Goal: Information Seeking & Learning: Learn about a topic

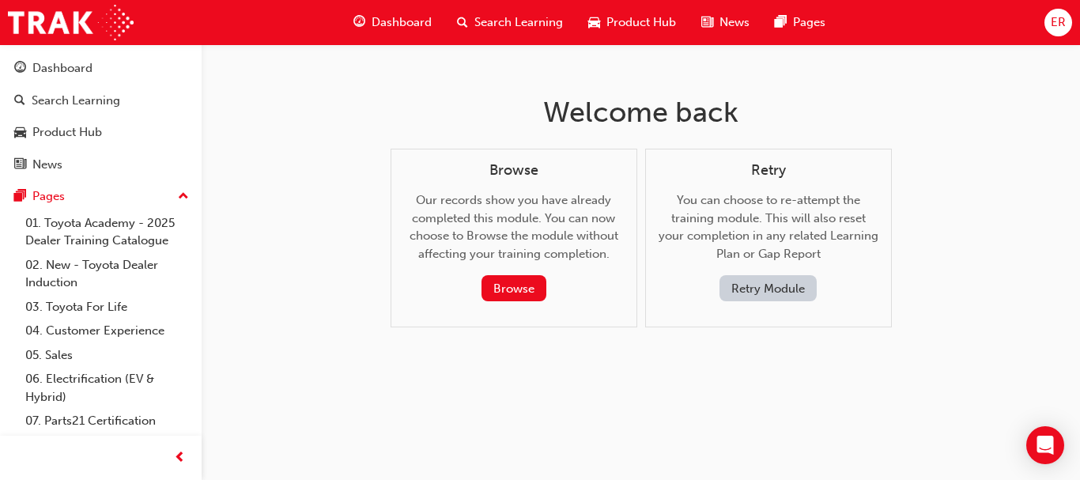
click at [526, 21] on span "Search Learning" at bounding box center [518, 22] width 89 height 18
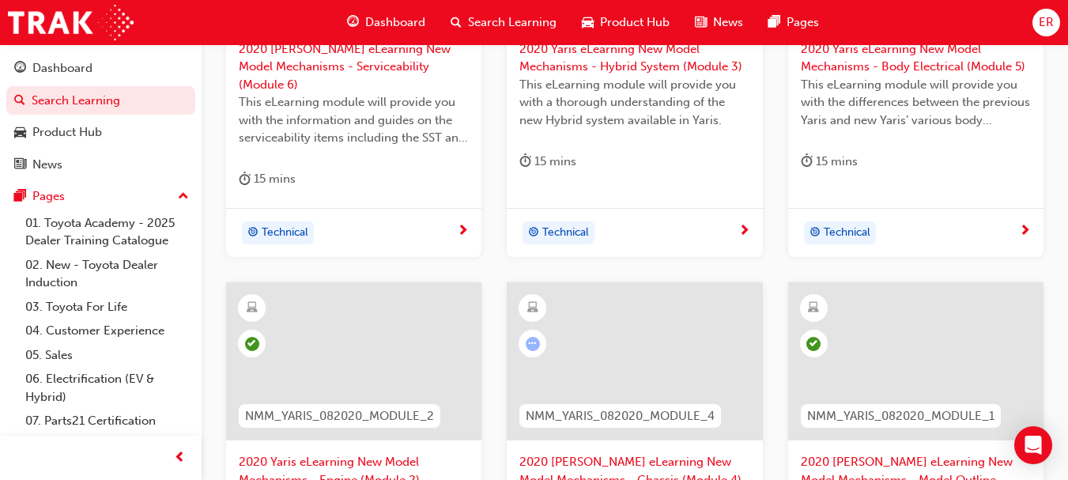
scroll to position [499, 0]
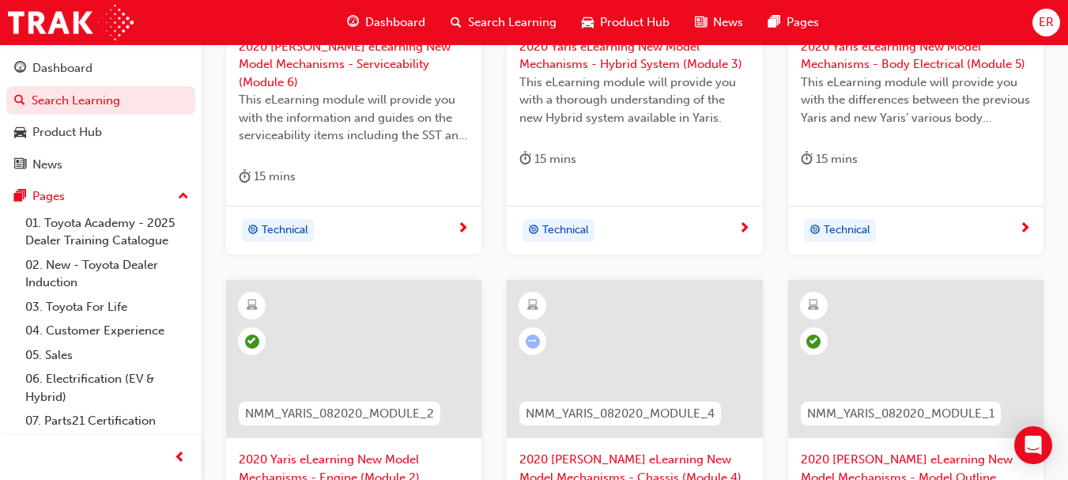
click at [1065, 270] on div "Filter Learning Resources Showing 6 results NMM_YARIS_082020_MODULE_6 2020 Yari…" at bounding box center [635, 233] width 866 height 995
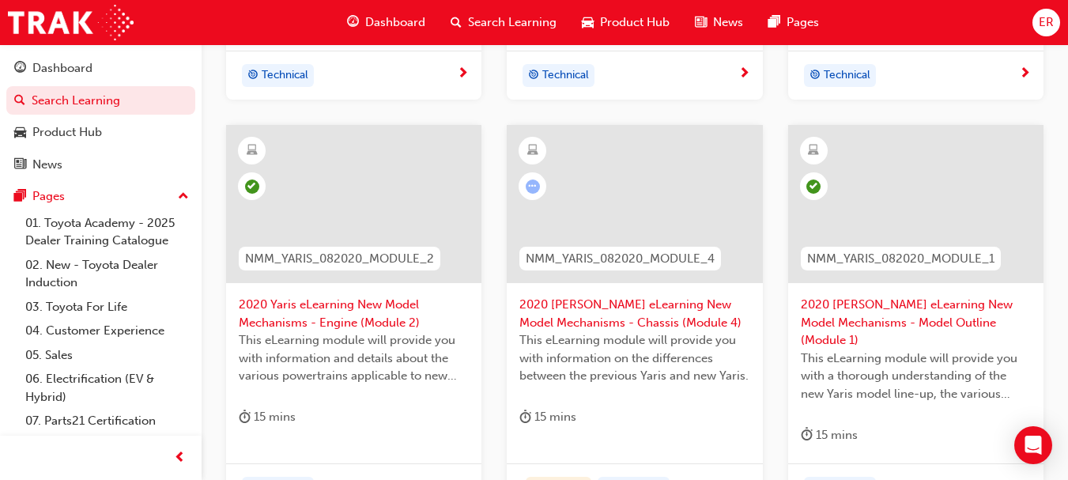
scroll to position [661, 0]
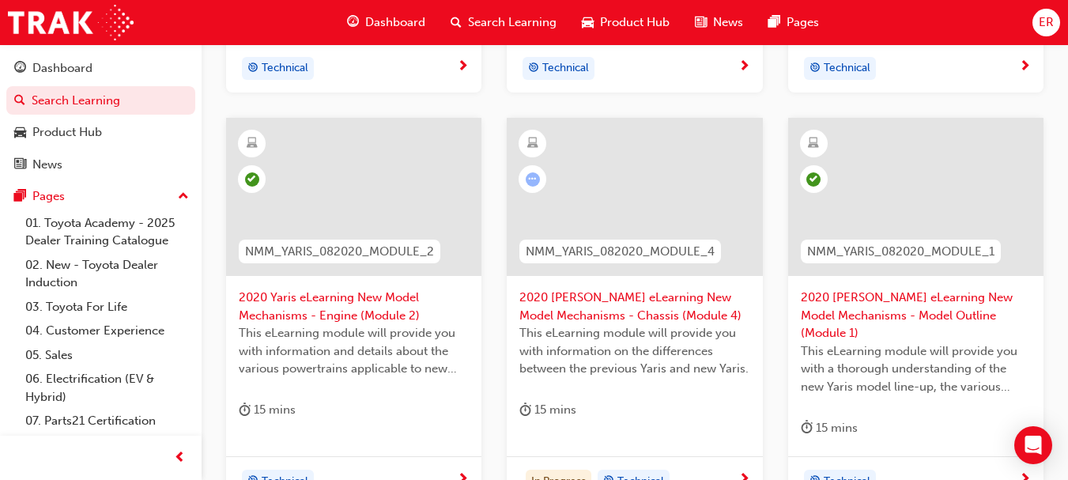
click at [714, 456] on div "In Progress Technical" at bounding box center [634, 481] width 255 height 50
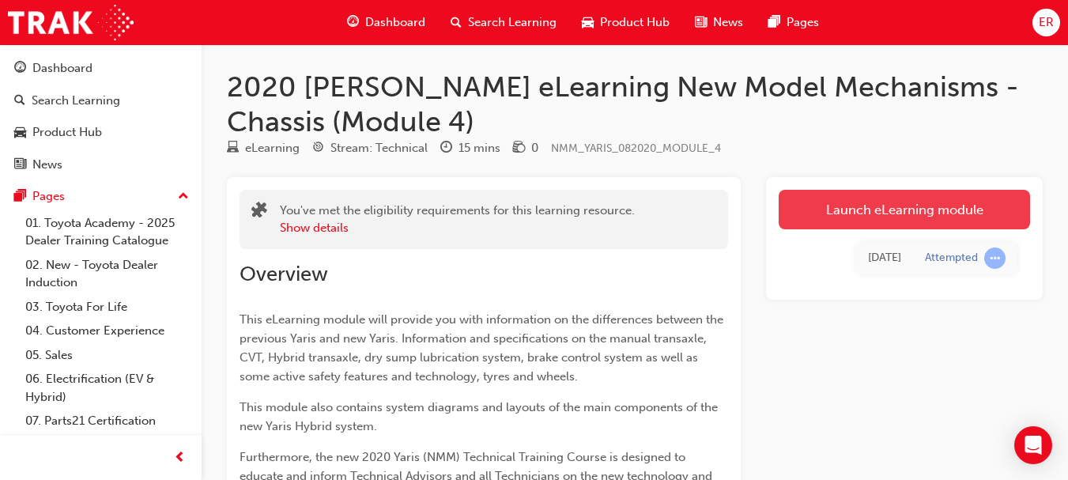
click at [948, 212] on link "Launch eLearning module" at bounding box center [903, 210] width 251 height 40
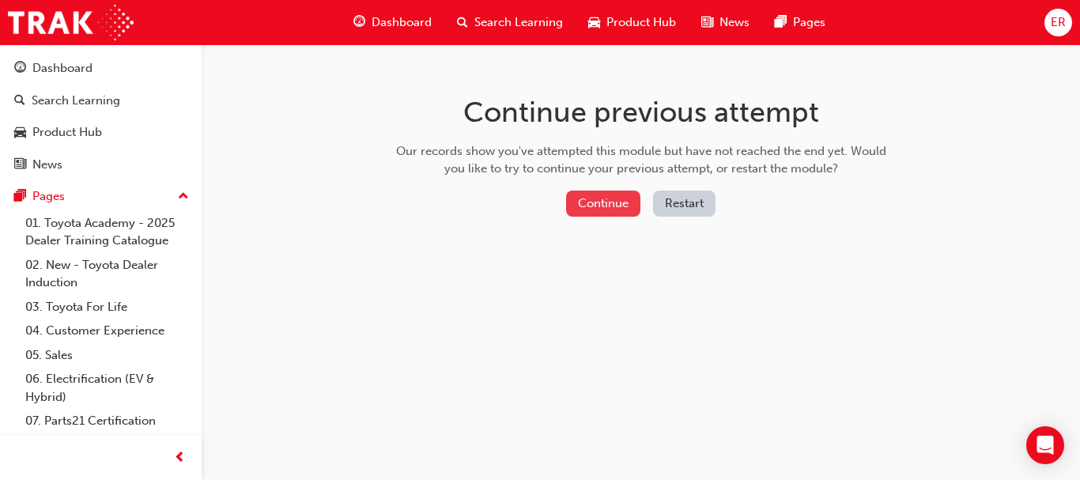
click at [582, 203] on button "Continue" at bounding box center [603, 203] width 74 height 26
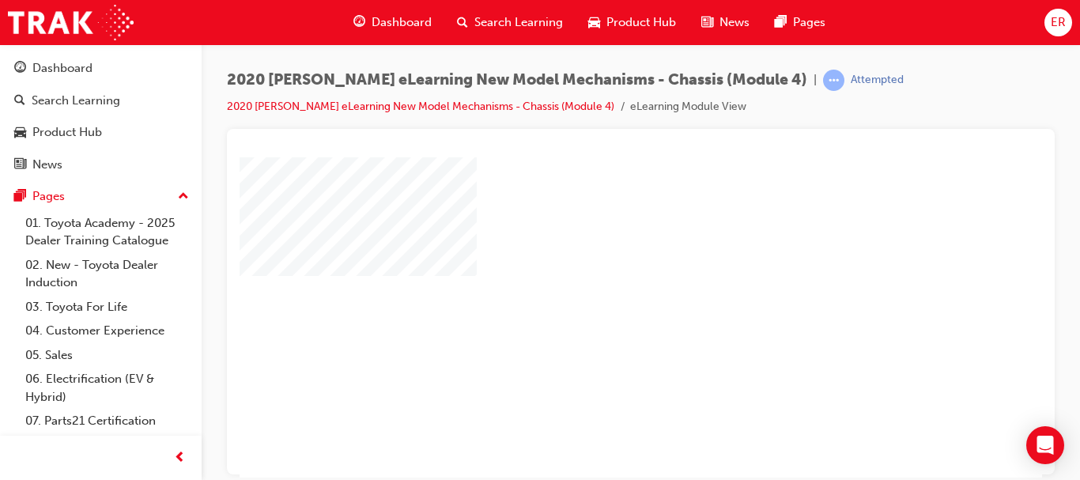
click at [595, 271] on div "play" at bounding box center [595, 271] width 0 height 0
click at [963, 154] on div at bounding box center [640, 149] width 802 height 16
drag, startPoint x: 1039, startPoint y: 371, endPoint x: 1318, endPoint y: 317, distance: 284.3
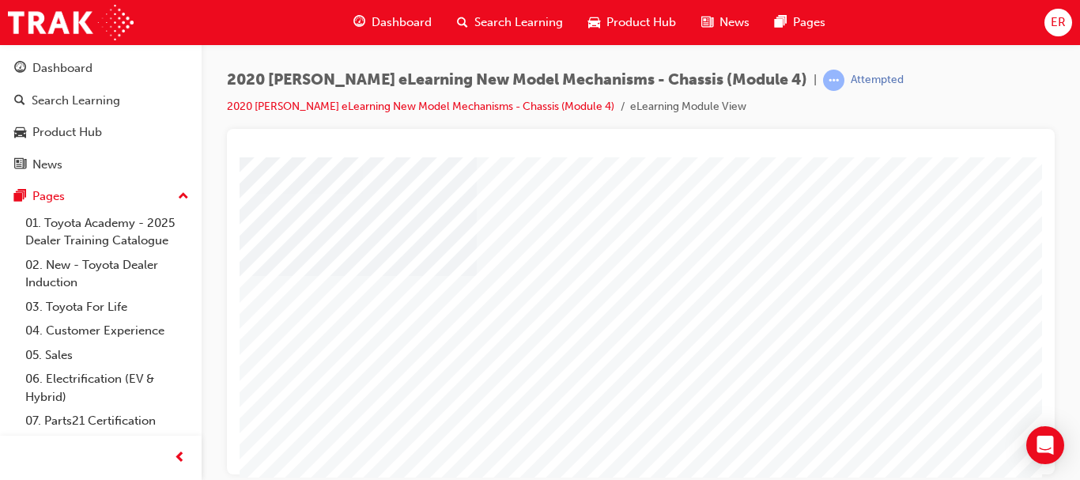
click at [1012, 96] on div "2020 [PERSON_NAME] eLearning New Model Mechanisms - Chassis (Module 4) | Attemp…" at bounding box center [640, 99] width 827 height 59
click at [180, 456] on span "prev-icon" at bounding box center [180, 458] width 12 height 20
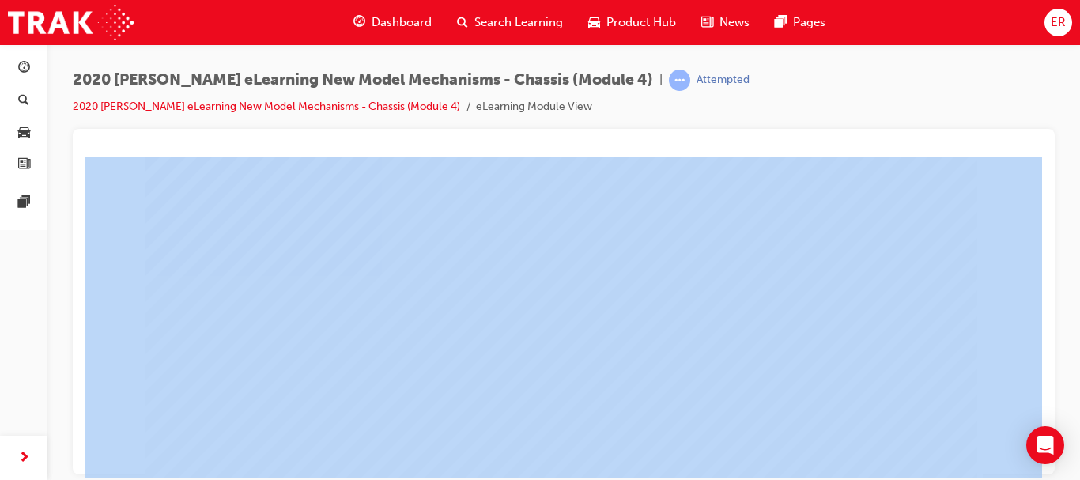
drag, startPoint x: 1065, startPoint y: 112, endPoint x: 1067, endPoint y: 172, distance: 59.3
click at [1067, 170] on div "2020 [PERSON_NAME] eLearning New Model Mechanisms - Chassis (Module 4) | Attemp…" at bounding box center [563, 242] width 1032 height 396
click at [1061, 91] on div "2020 [PERSON_NAME] eLearning New Model Mechanisms - Chassis (Module 4) | Attemp…" at bounding box center [563, 242] width 1032 height 396
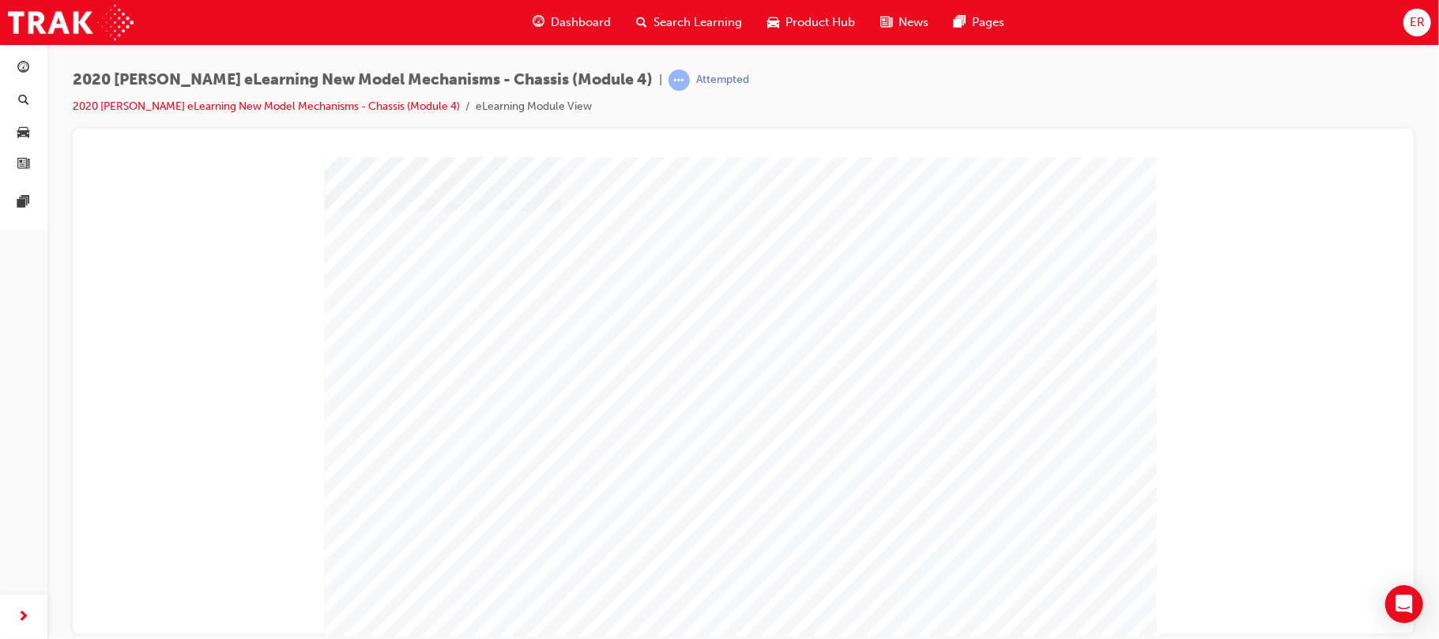
scroll to position [80, 0]
drag, startPoint x: 1434, startPoint y: 482, endPoint x: 1430, endPoint y: 493, distance: 11.7
click at [1079, 479] on div "2020 [PERSON_NAME] eLearning New Model Mechanisms - Chassis (Module 4) | Attemp…" at bounding box center [743, 322] width 1392 height 556
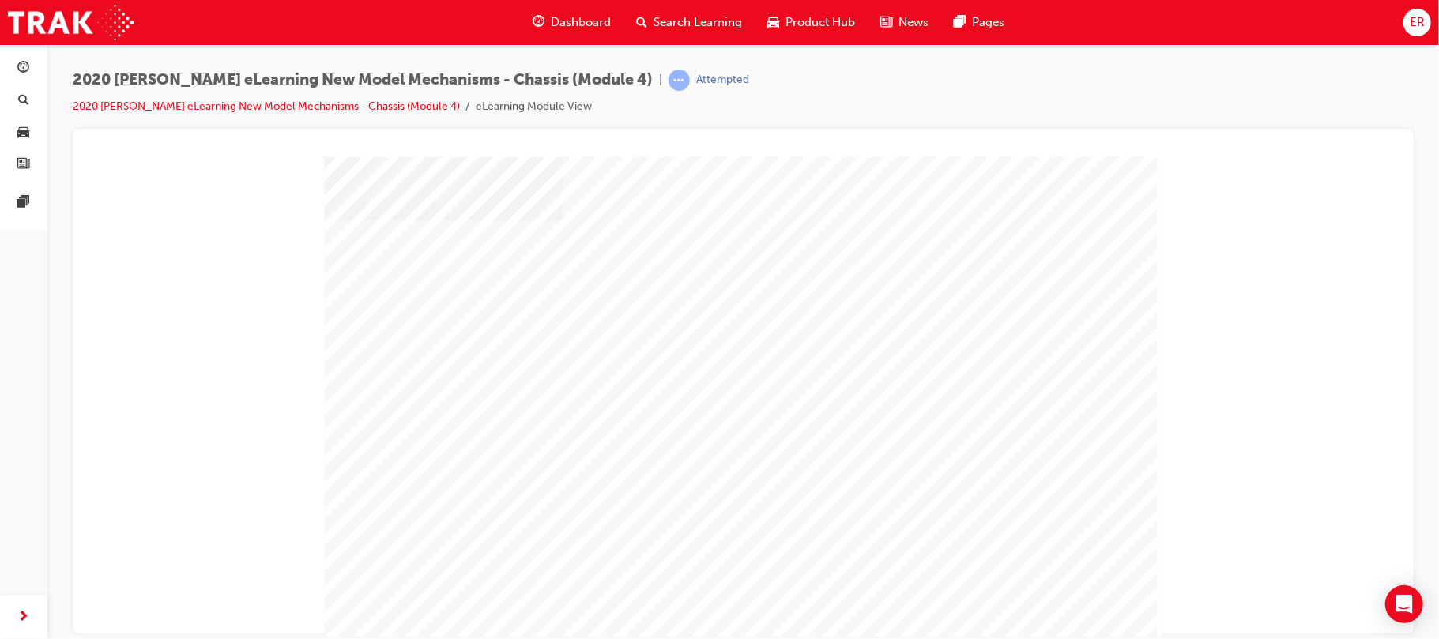
scroll to position [64, 0]
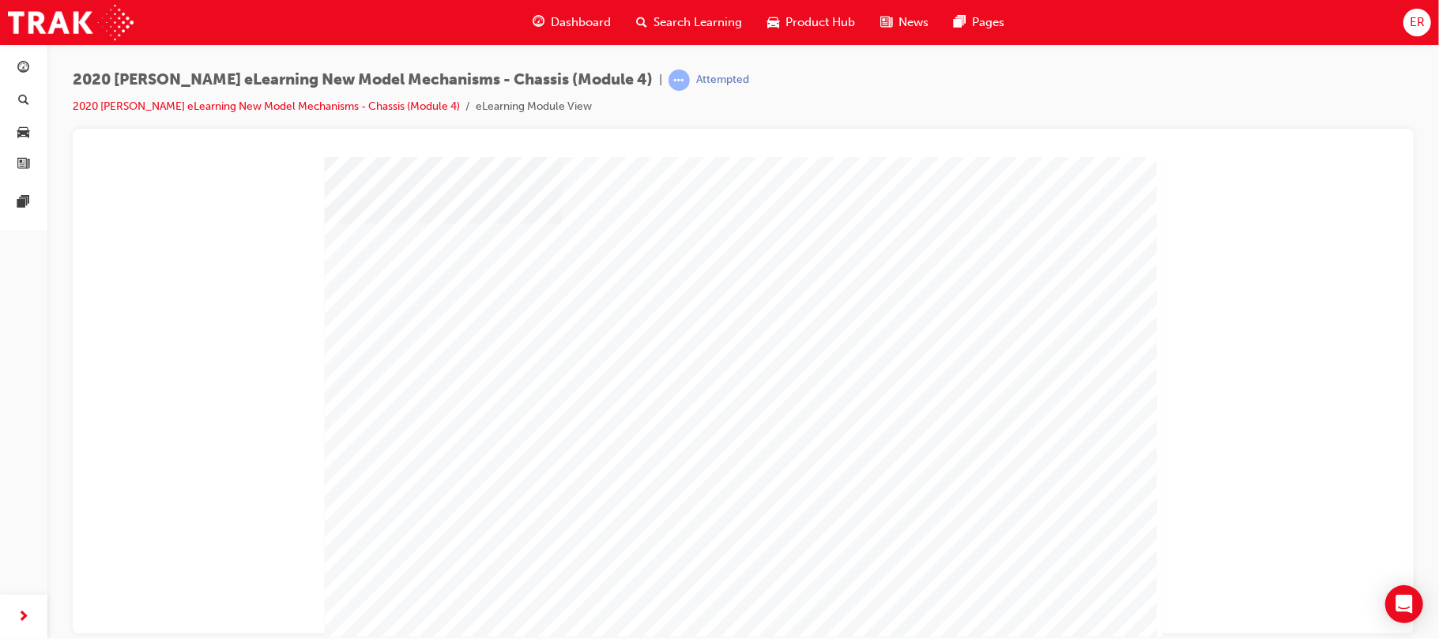
scroll to position [63, 0]
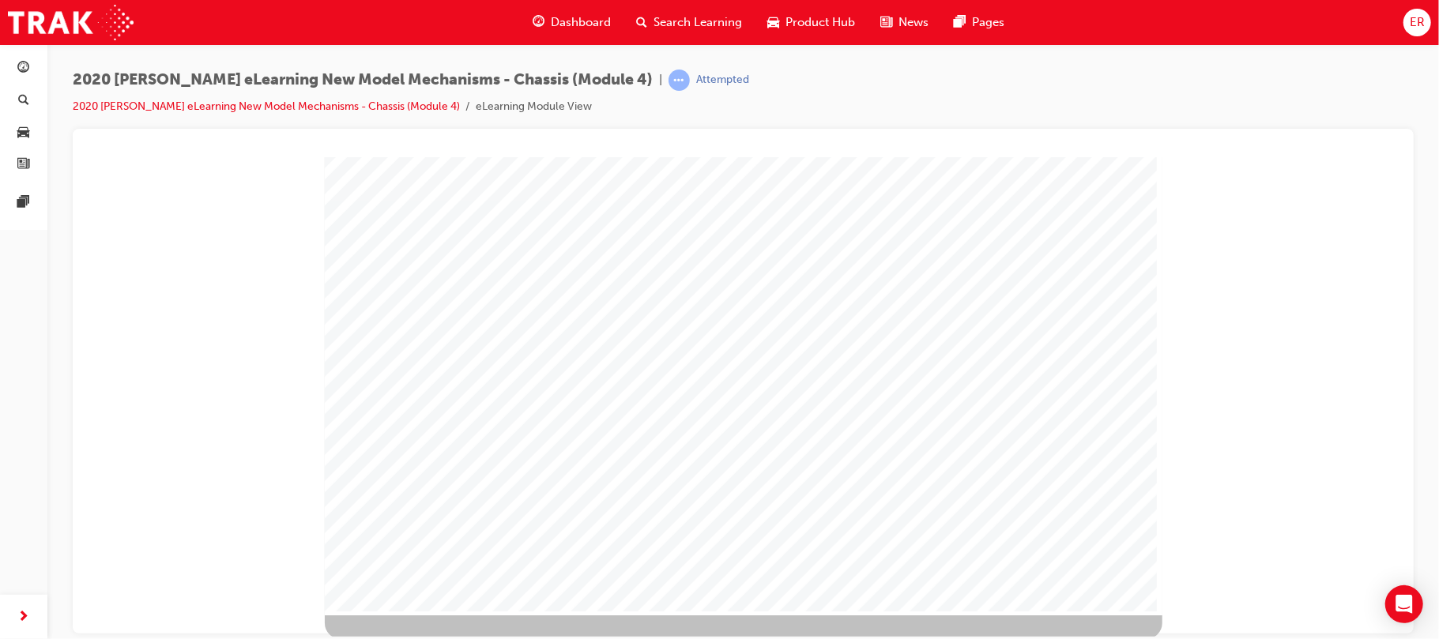
scroll to position [136, 0]
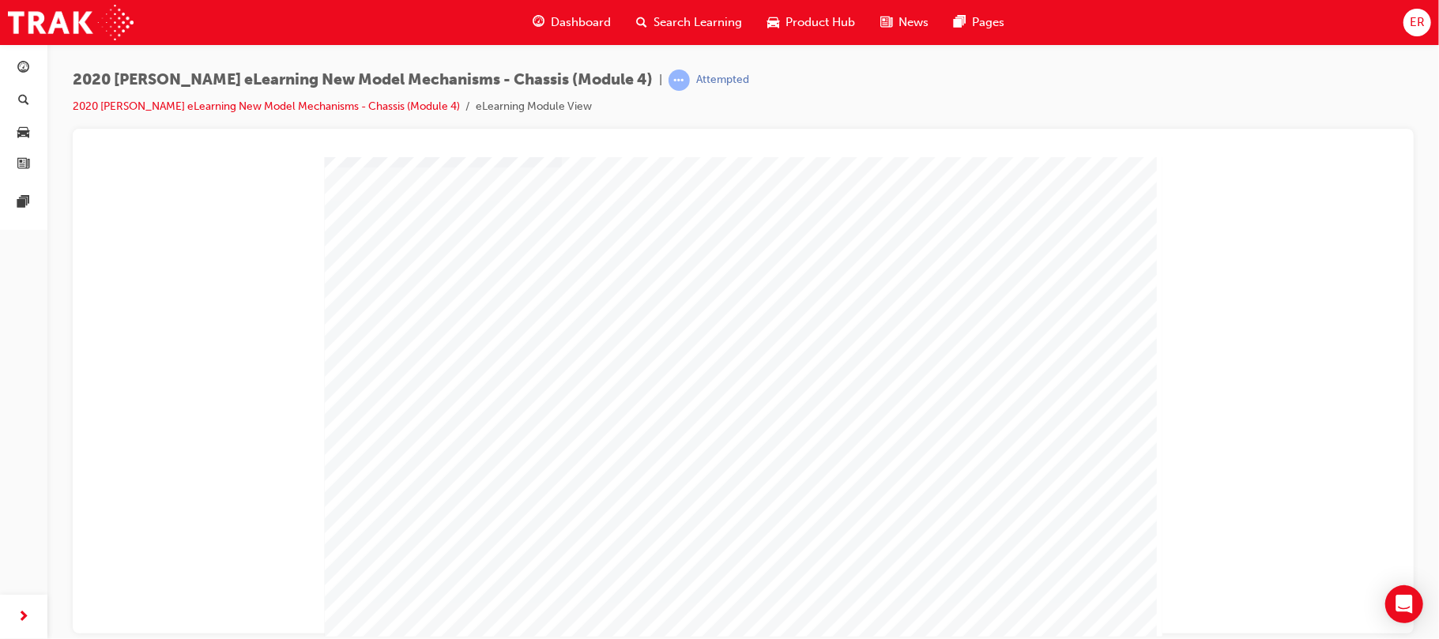
scroll to position [111, 0]
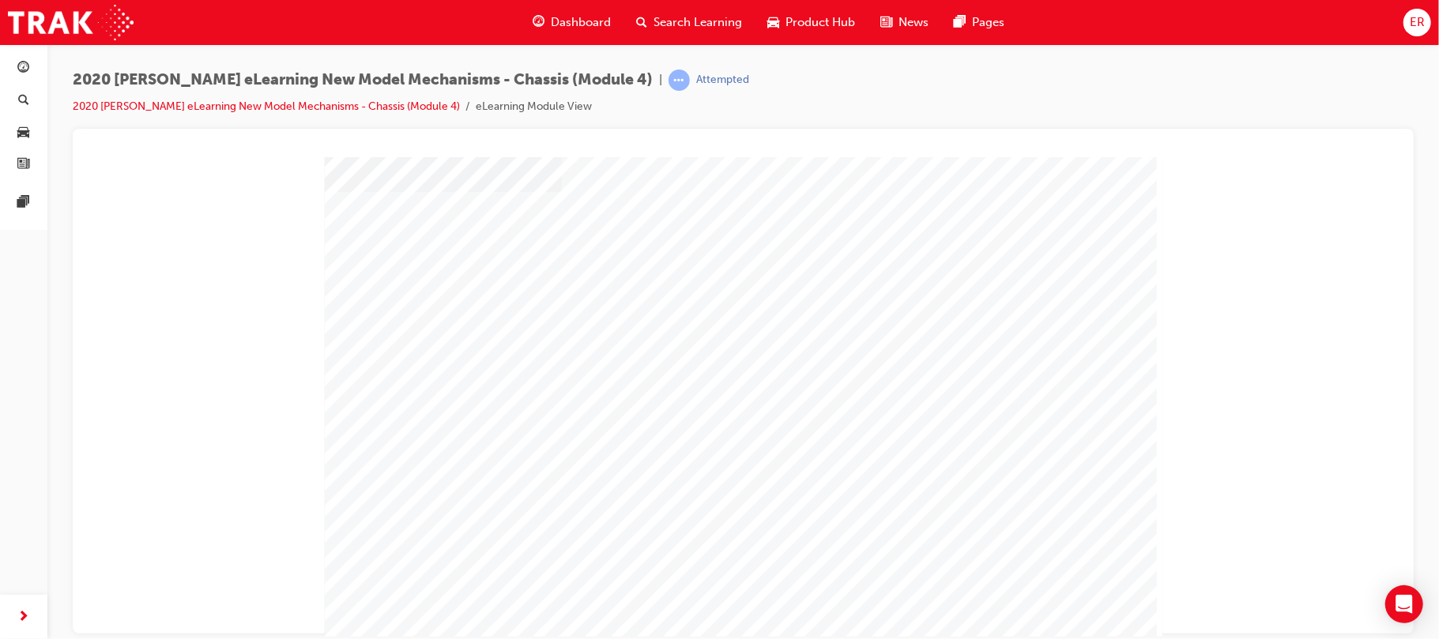
scroll to position [92, 0]
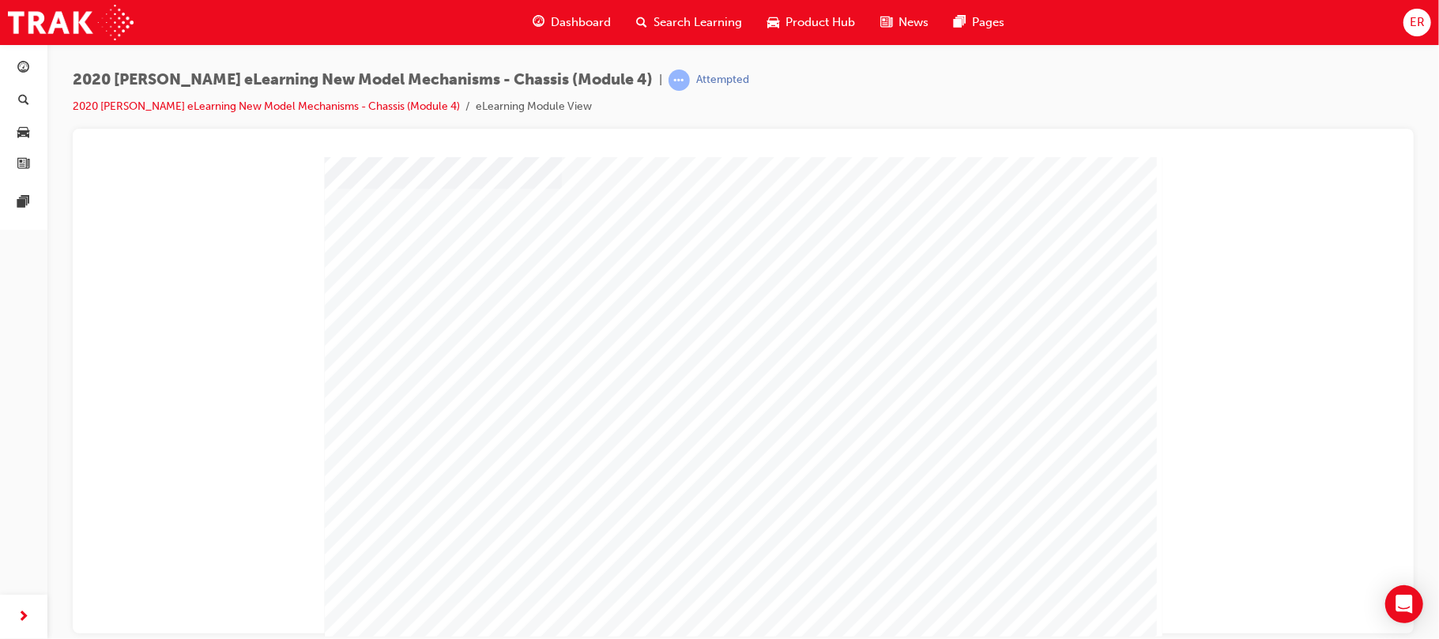
scroll to position [89, 0]
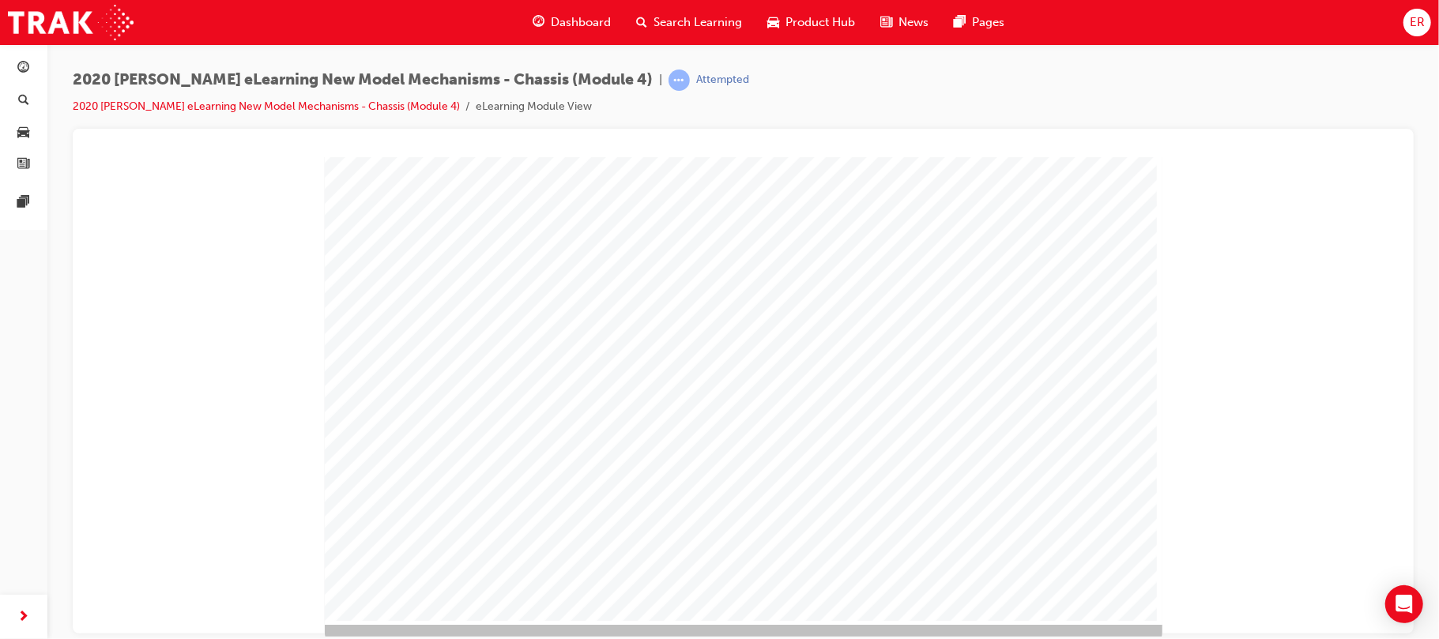
scroll to position [127, 0]
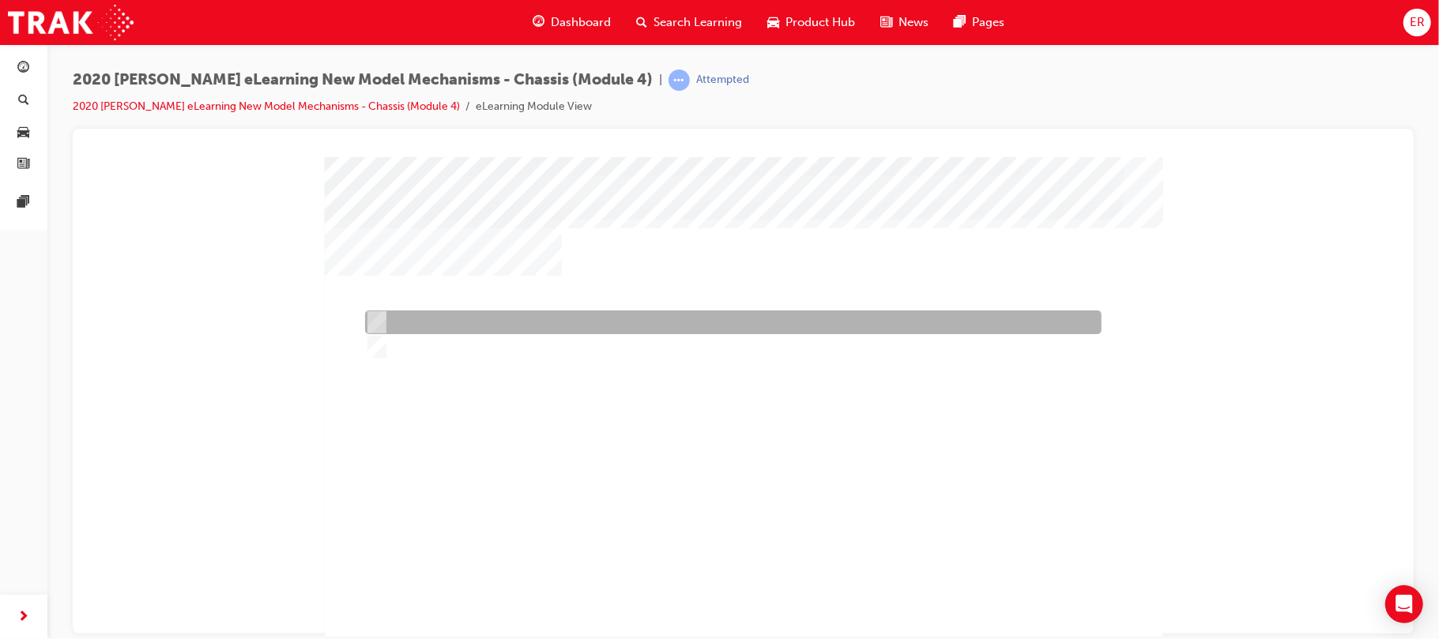
click at [469, 326] on div at bounding box center [728, 323] width 737 height 24
radio input "true"
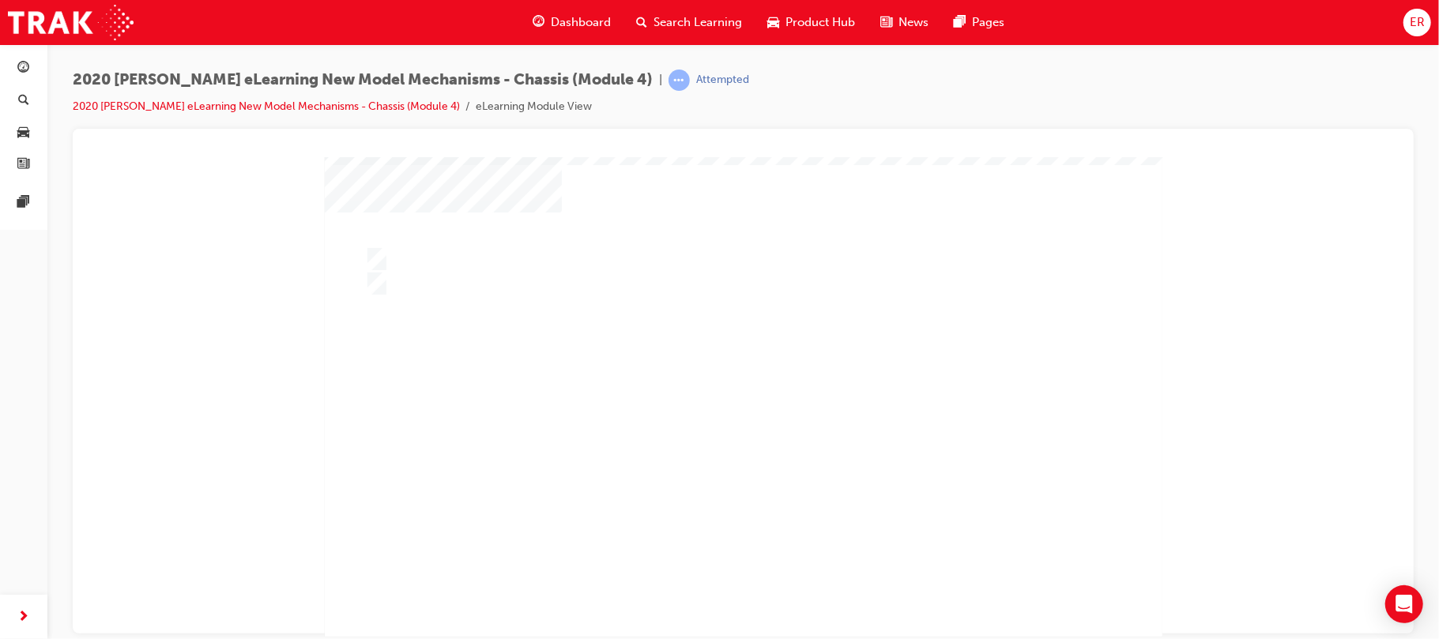
scroll to position [70, 0]
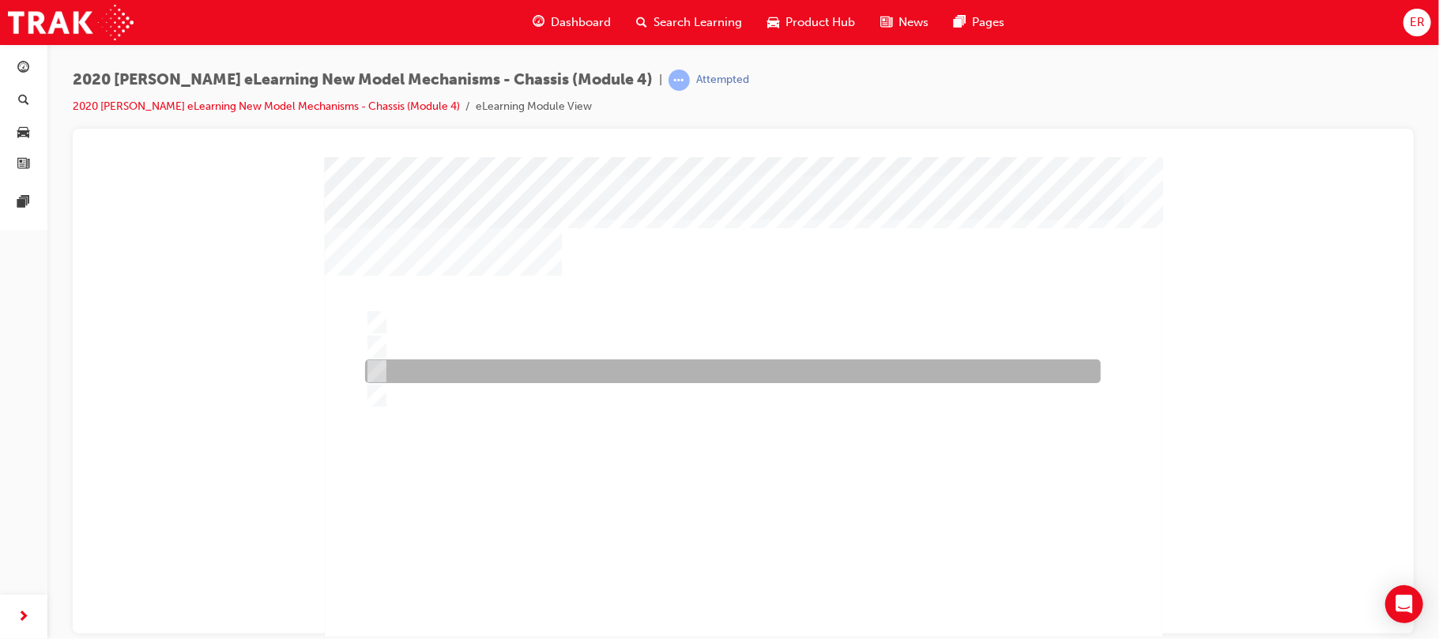
click at [581, 371] on div at bounding box center [728, 372] width 736 height 24
radio input "true"
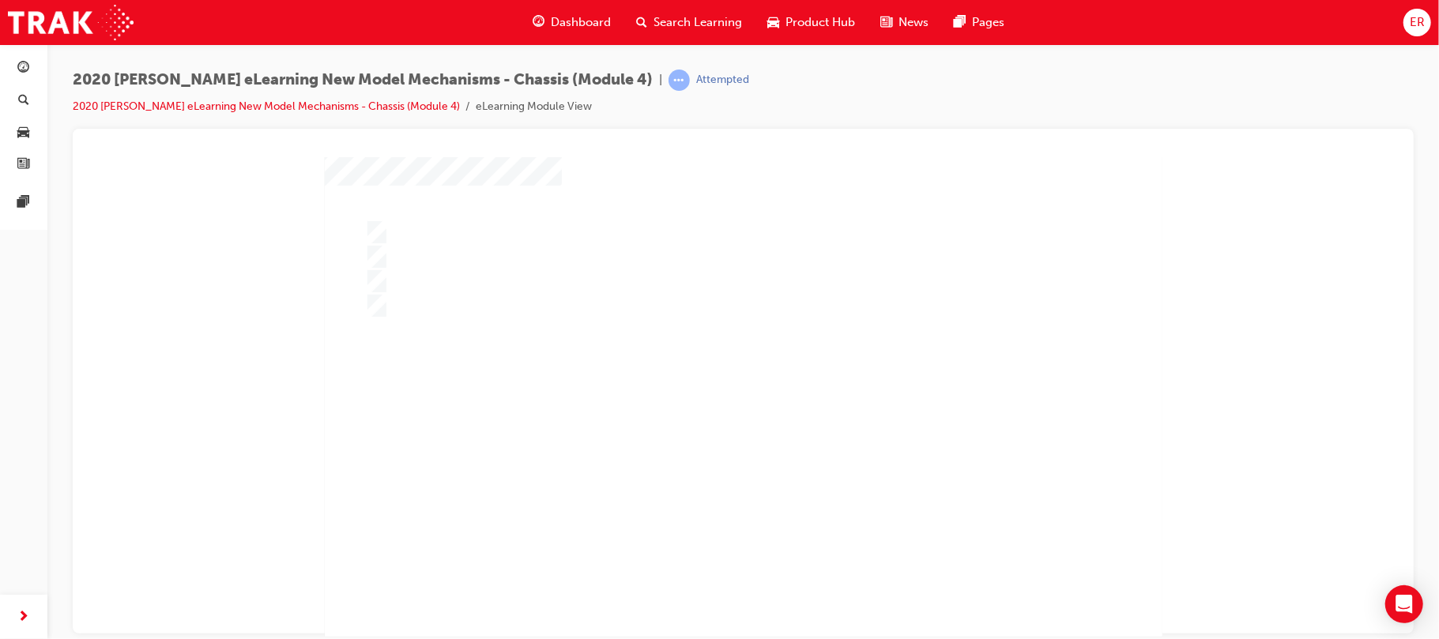
scroll to position [136, 0]
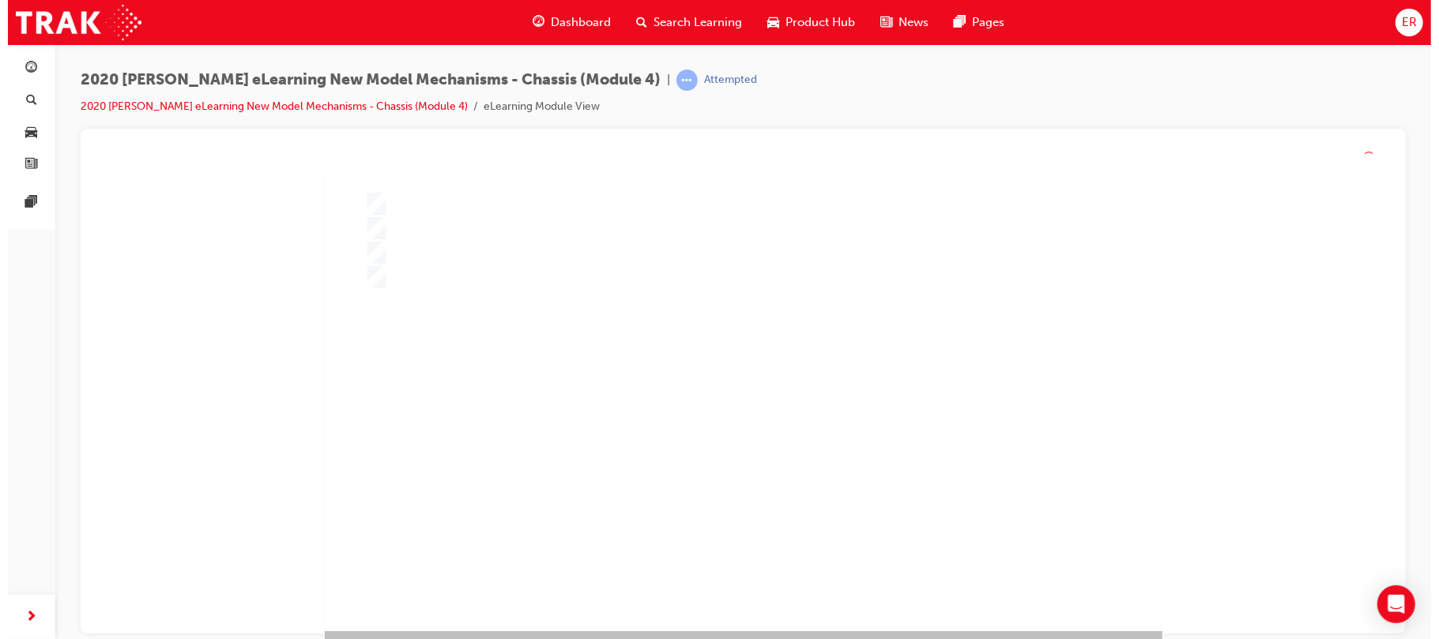
scroll to position [0, 0]
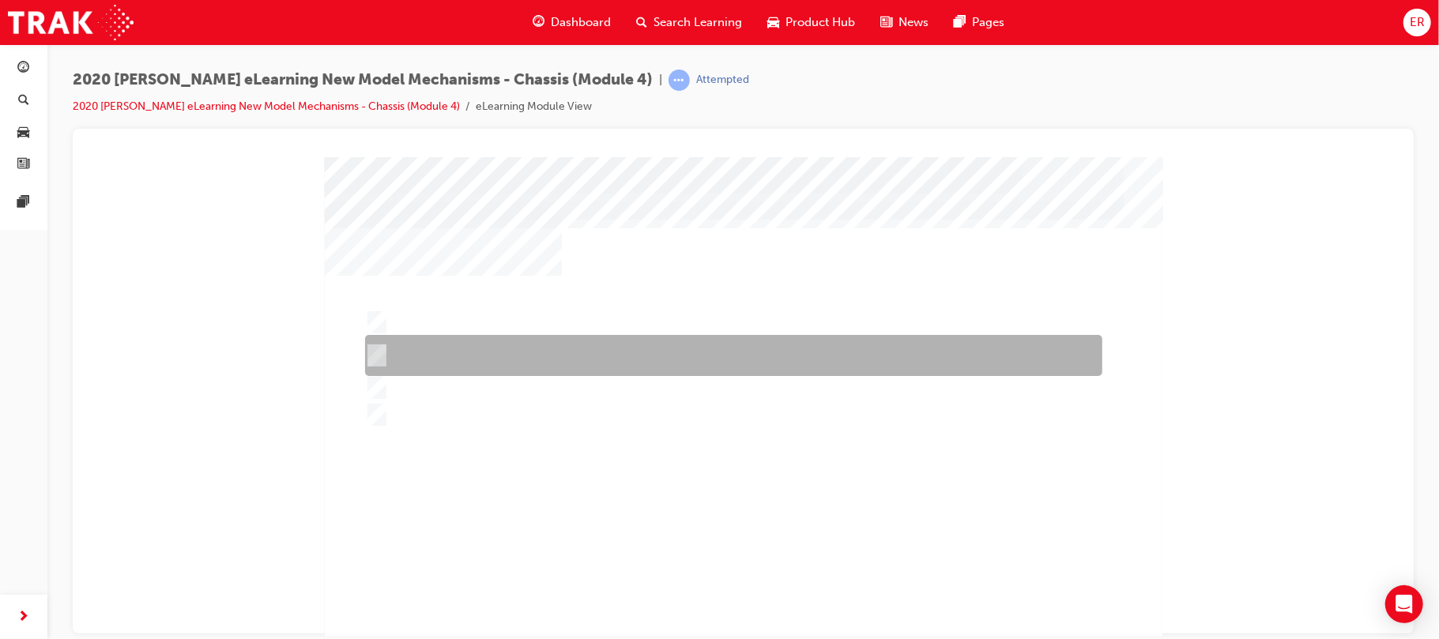
click at [376, 347] on input "The various gears of the power split and motor speed reduction mechanisms, redu…" at bounding box center [372, 355] width 17 height 17
radio input "true"
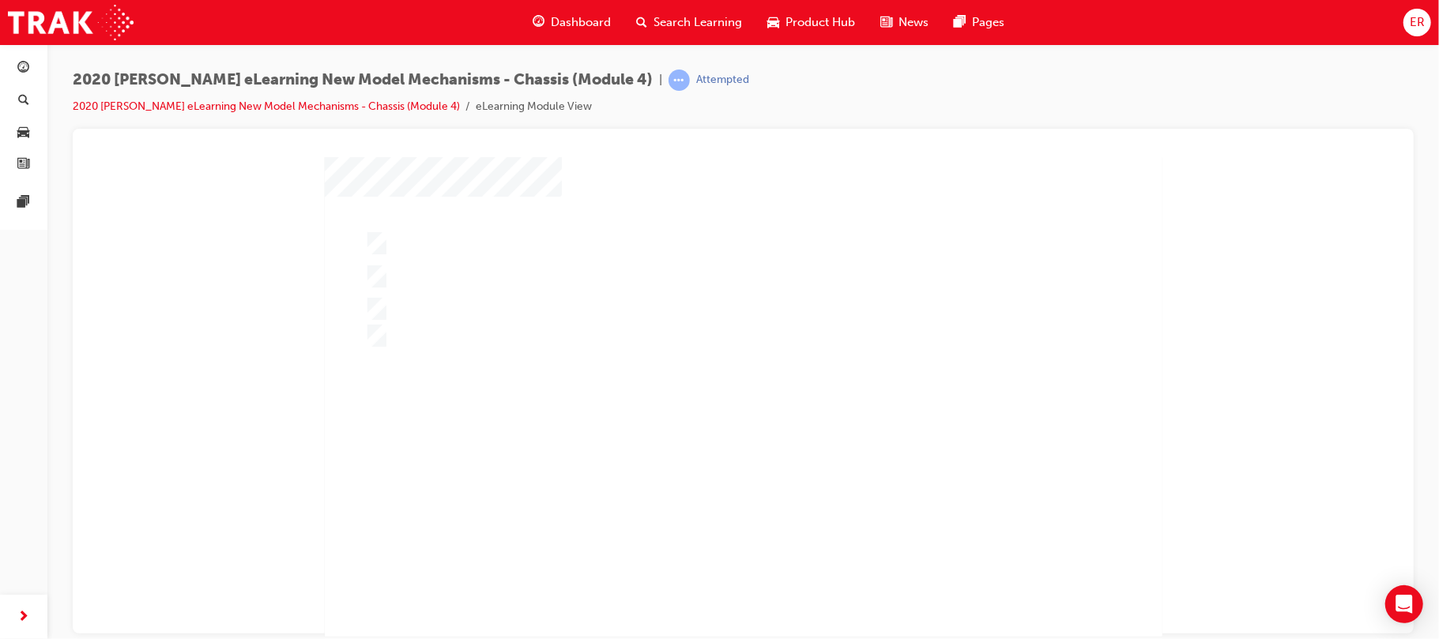
scroll to position [89, 0]
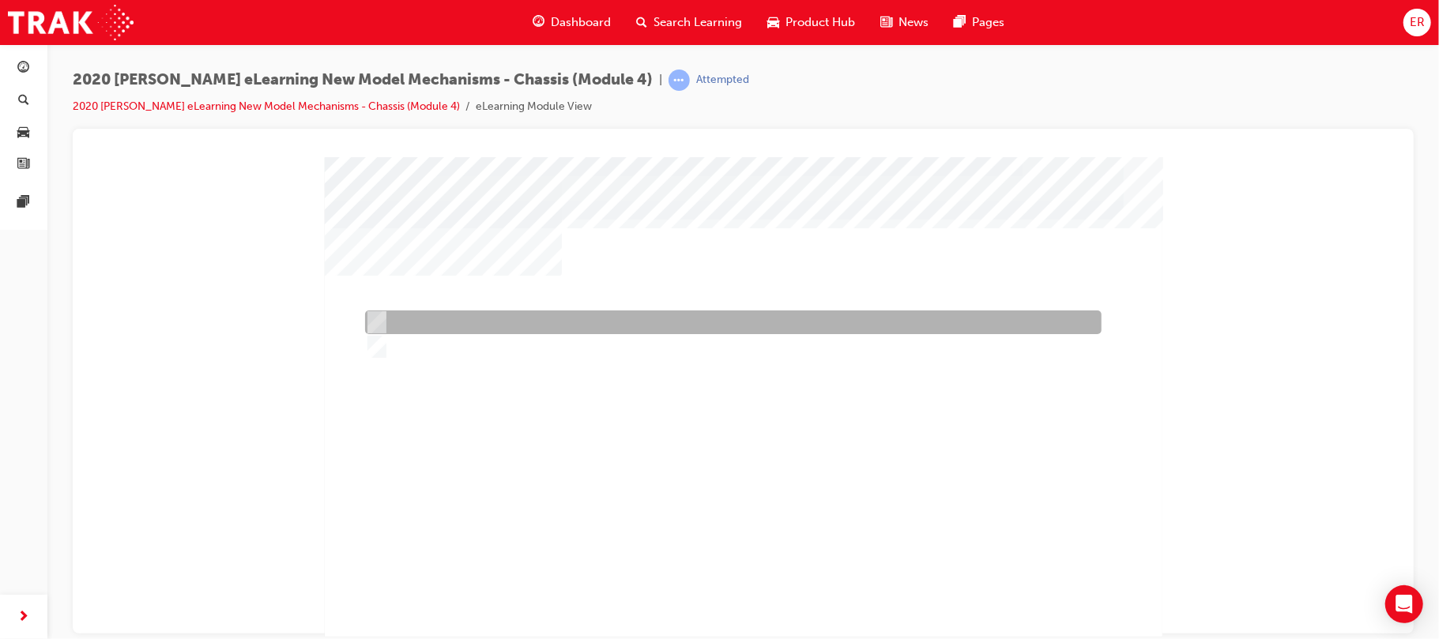
click at [429, 322] on div at bounding box center [728, 323] width 737 height 24
radio input "true"
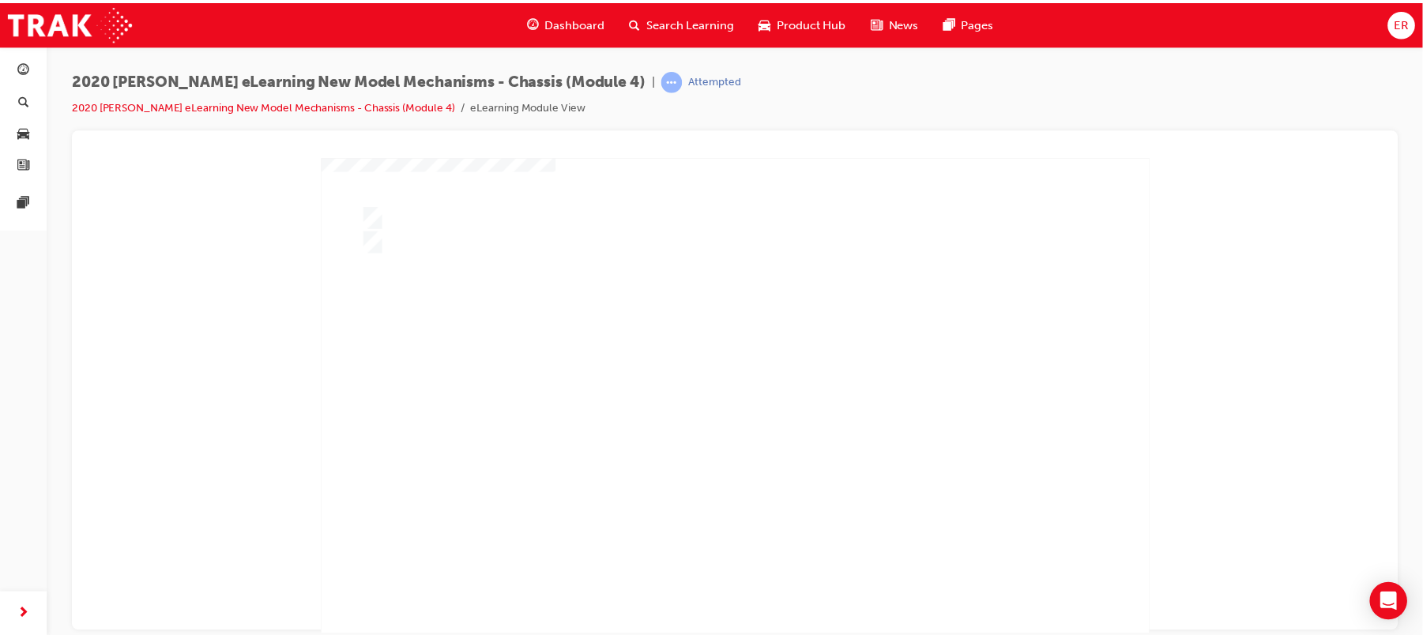
scroll to position [136, 0]
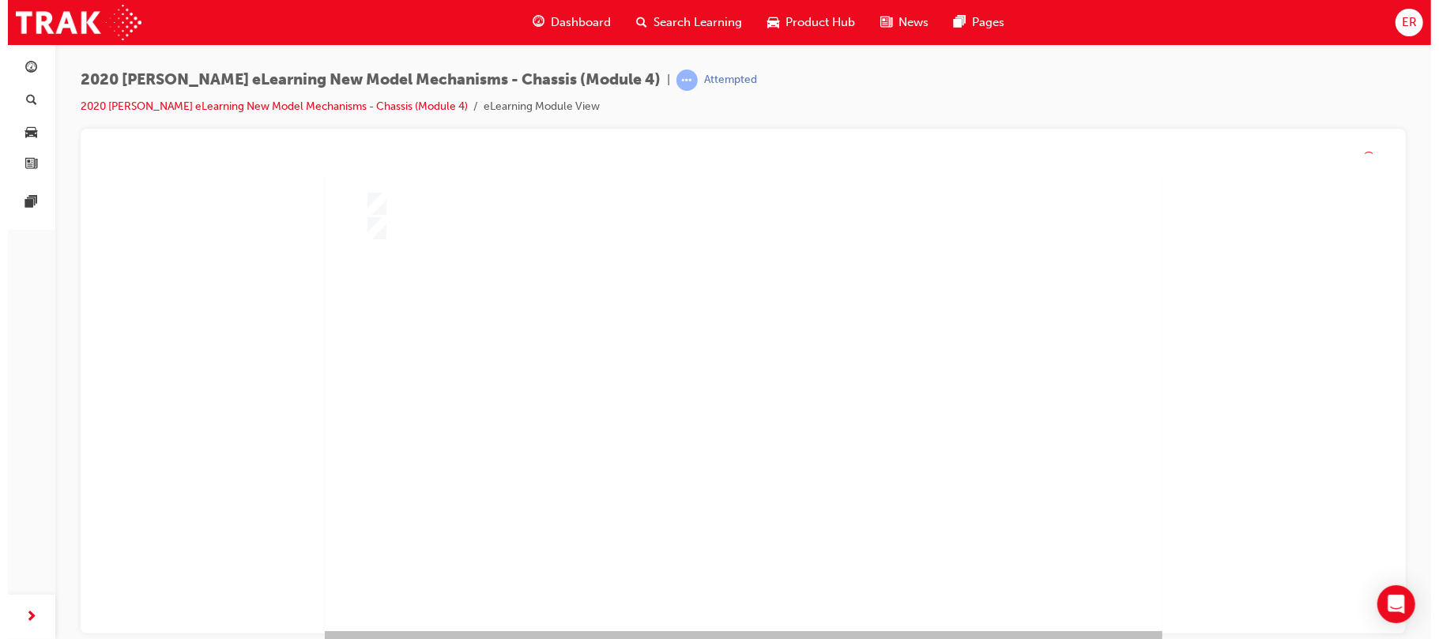
scroll to position [0, 0]
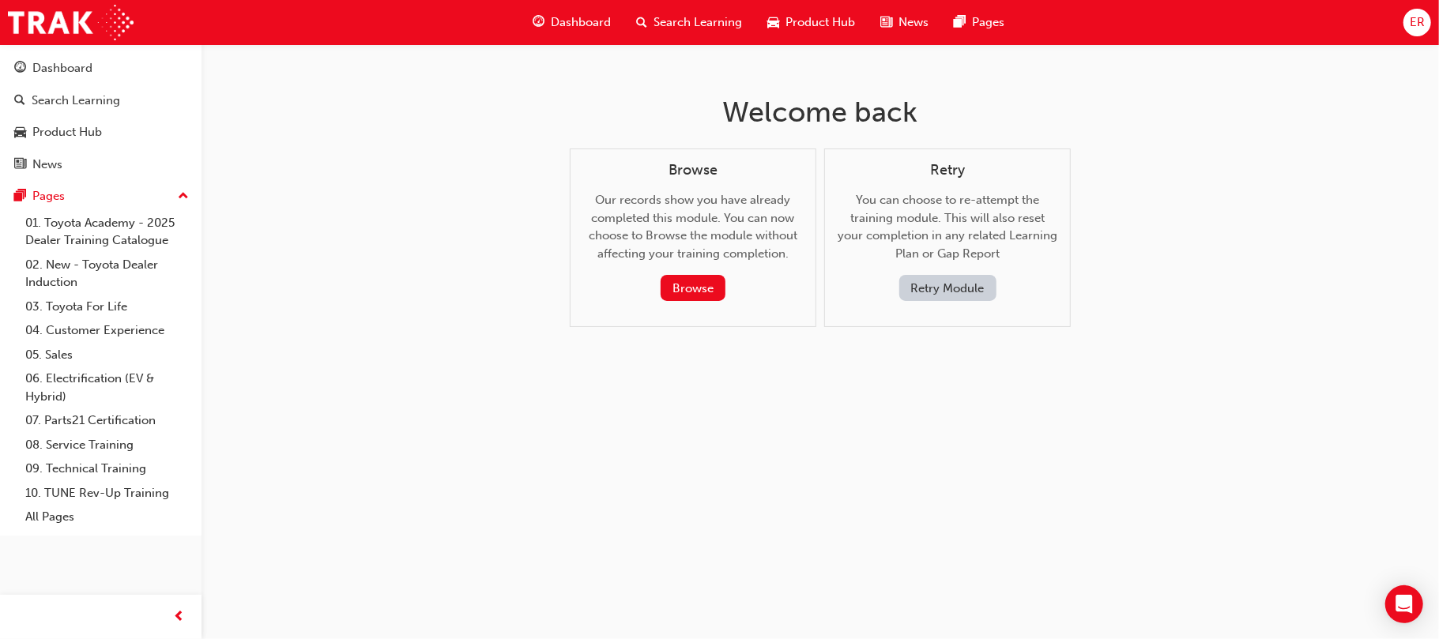
click at [684, 22] on span "Search Learning" at bounding box center [698, 22] width 89 height 18
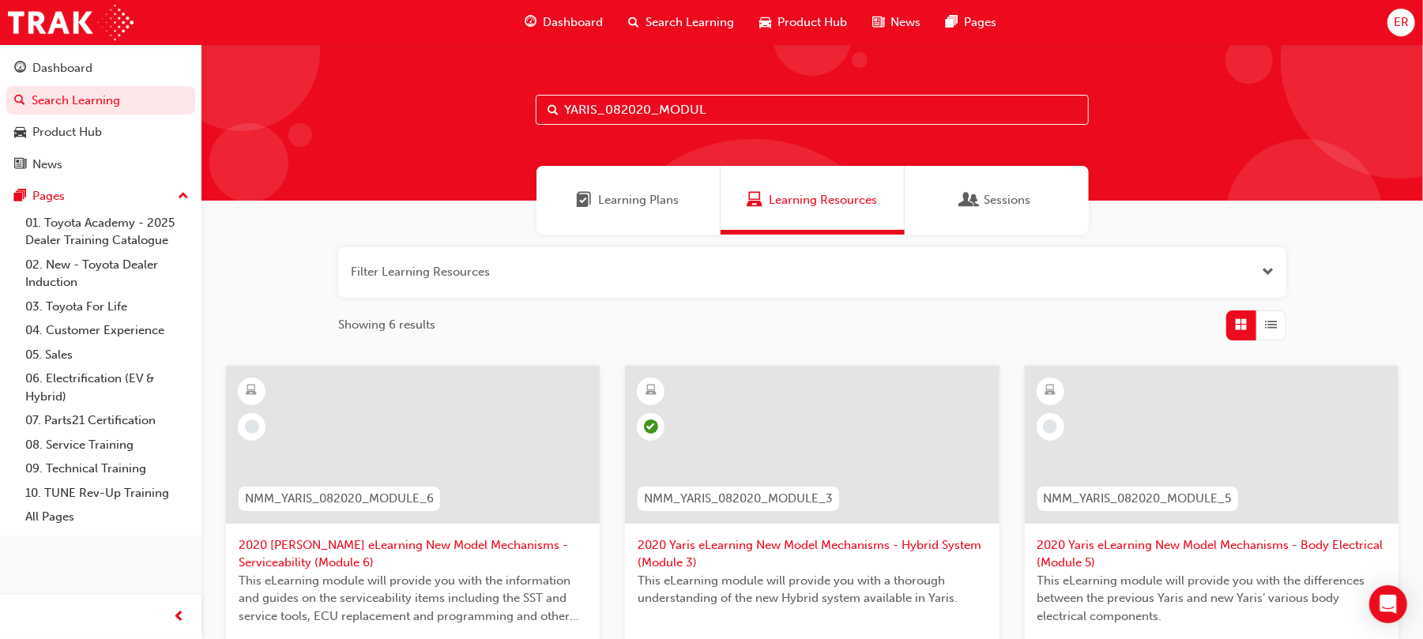
click at [1070, 510] on div "NMM_YARIS_082020_MODULE_5" at bounding box center [1138, 499] width 201 height 25
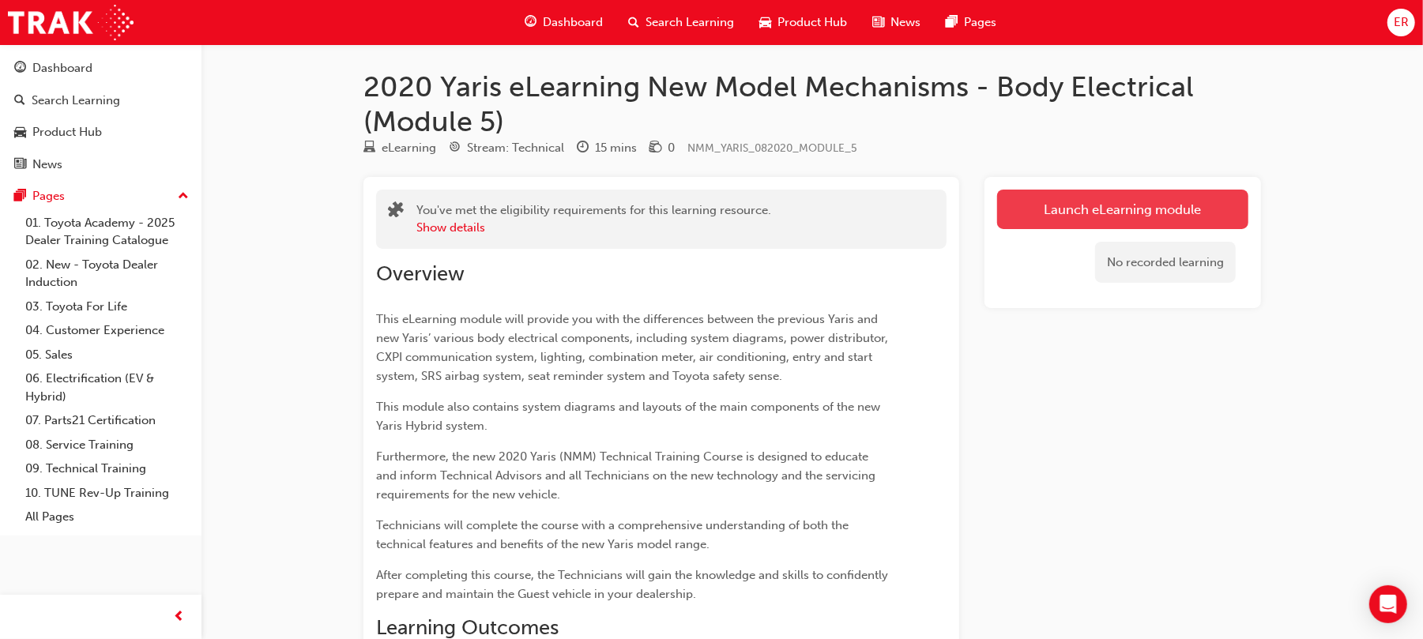
click at [1136, 205] on link "Launch eLearning module" at bounding box center [1122, 210] width 251 height 40
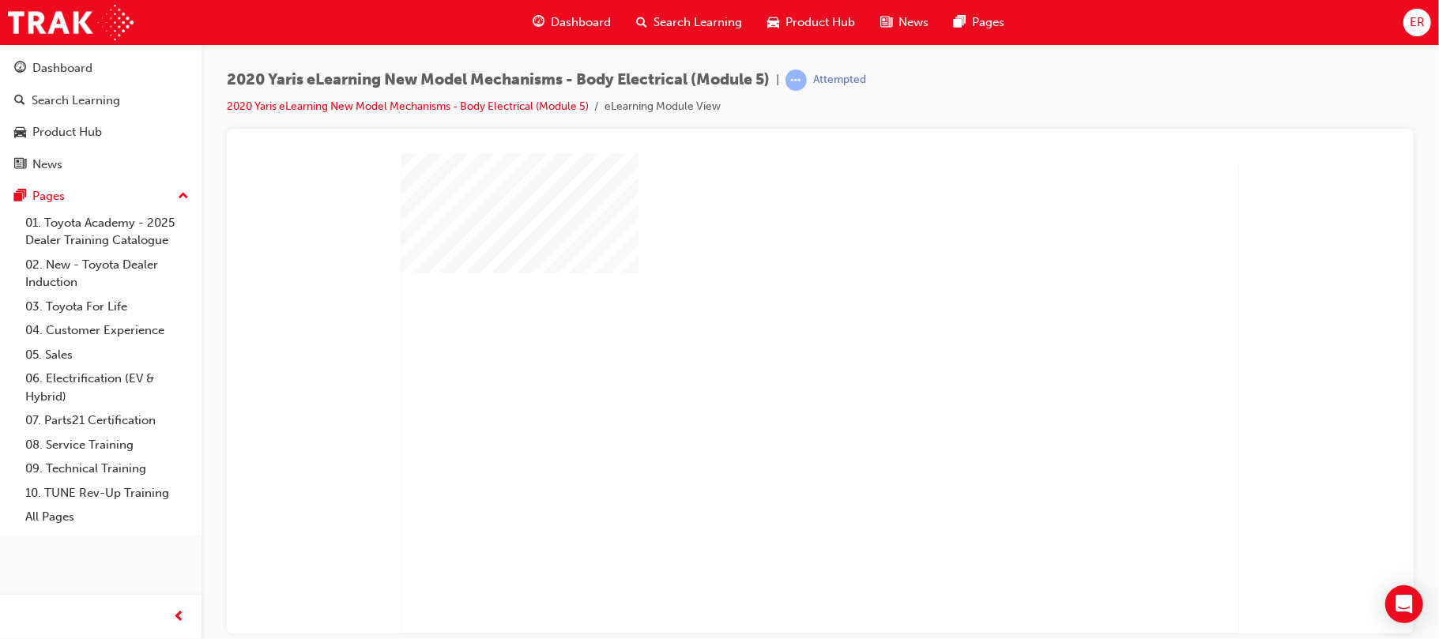
click at [774, 348] on div "play" at bounding box center [774, 348] width 0 height 0
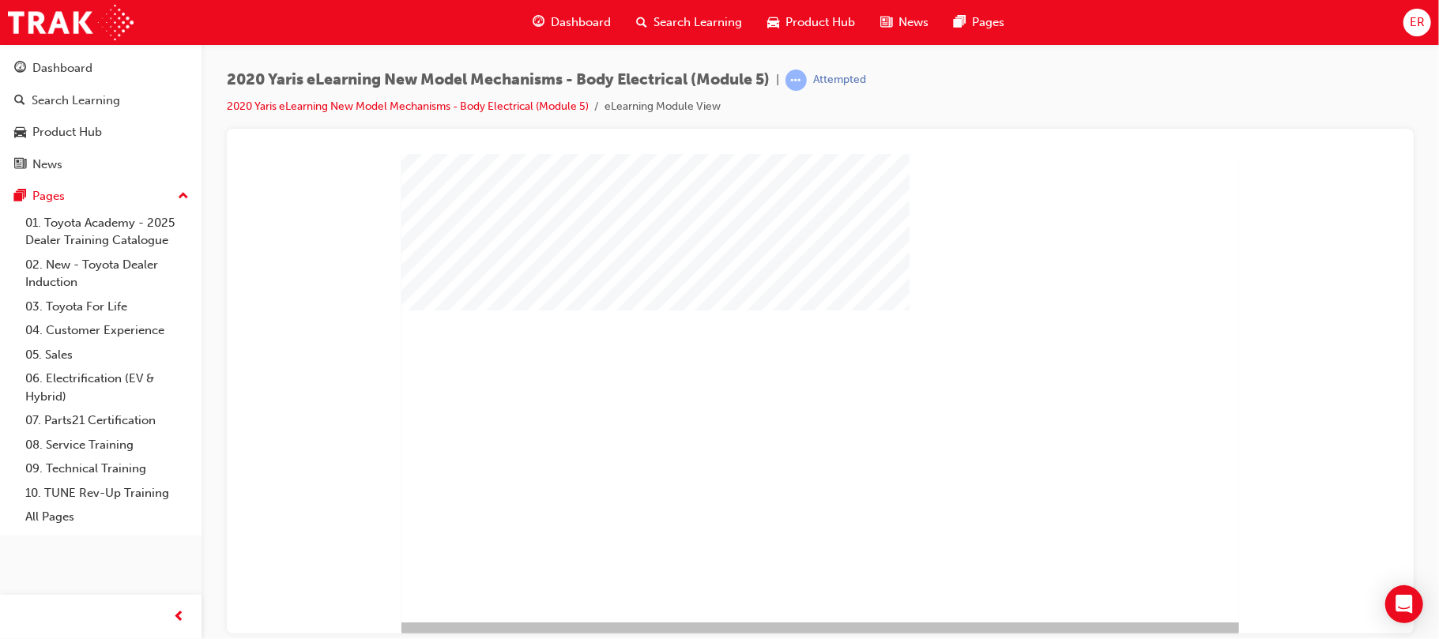
scroll to position [125, 0]
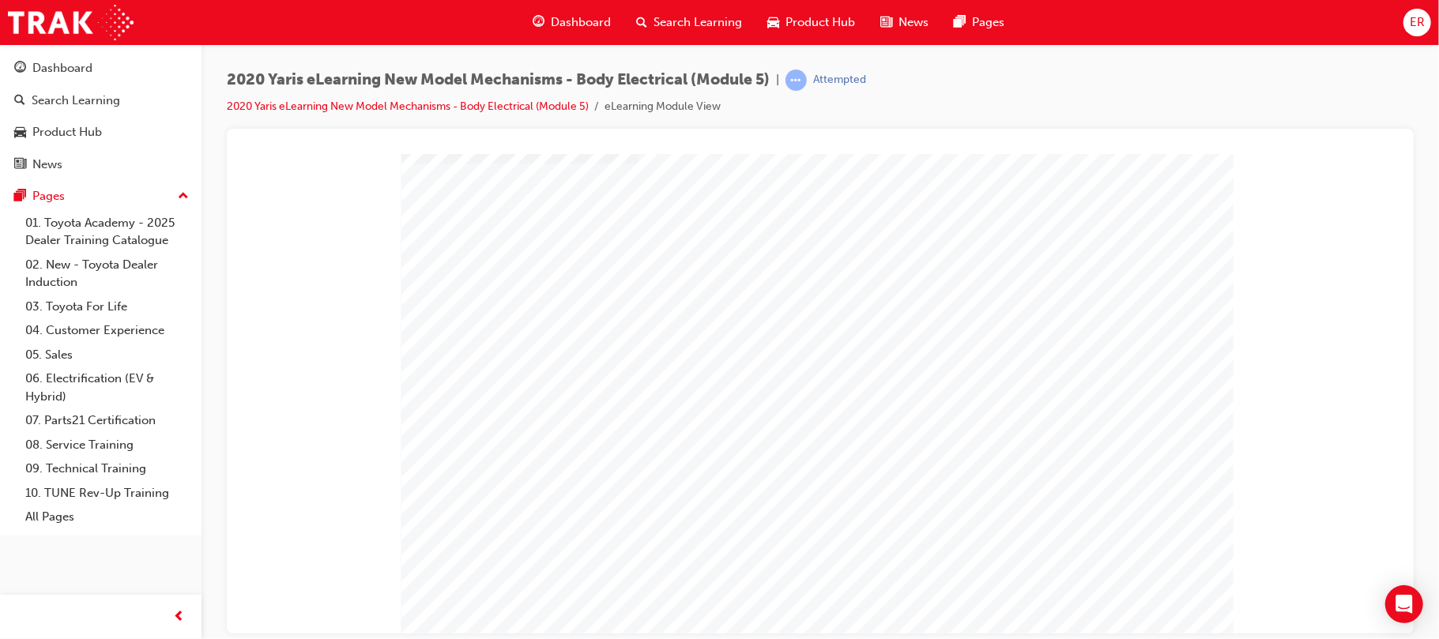
scroll to position [123, 0]
